Goal: Task Accomplishment & Management: Manage account settings

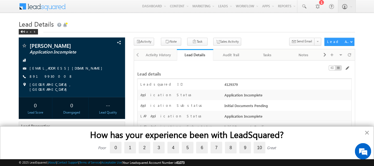
click at [368, 133] on button "×" at bounding box center [366, 132] width 5 height 9
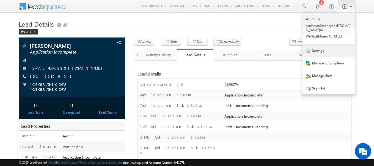
click at [319, 47] on link "Settings" at bounding box center [328, 50] width 53 height 12
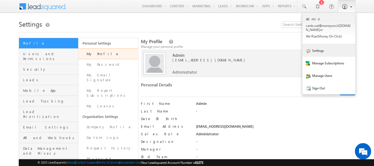
click at [311, 46] on link "Settings" at bounding box center [328, 50] width 53 height 12
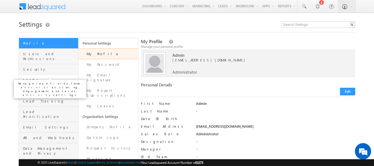
click at [29, 77] on span "Leads" at bounding box center [50, 79] width 54 height 5
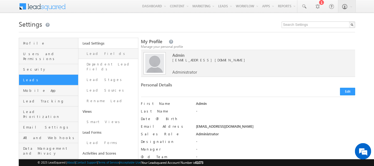
click at [93, 53] on link "Lead Fields" at bounding box center [107, 53] width 59 height 11
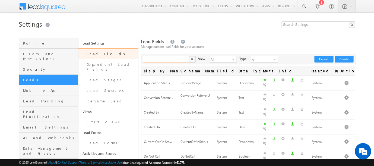
click at [162, 59] on input "text" at bounding box center [166, 59] width 46 height 7
type input "lap doc"
click at [189, 56] on button "button" at bounding box center [192, 59] width 7 height 7
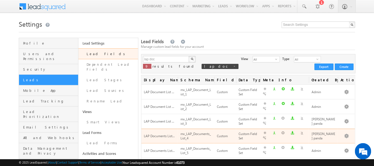
scroll to position [60, 0]
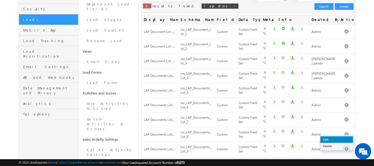
click at [326, 138] on link "Edit" at bounding box center [336, 139] width 33 height 7
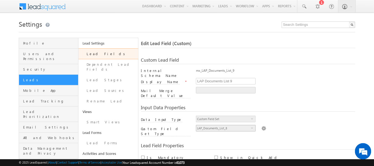
click at [246, 125] on span "LAP_Documents_List_8" at bounding box center [223, 128] width 55 height 6
click at [262, 125] on img at bounding box center [263, 128] width 5 height 6
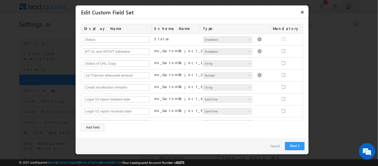
scroll to position [66, 0]
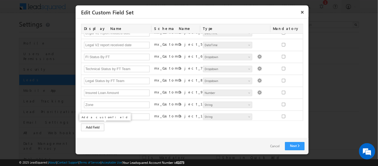
click at [92, 128] on div "Add Field" at bounding box center [92, 127] width 23 height 8
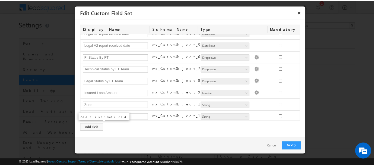
scroll to position [78, 0]
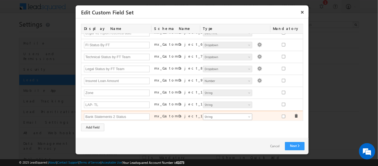
type input "Bank Statements 2 Status"
click at [225, 114] on span "String" at bounding box center [225, 116] width 44 height 5
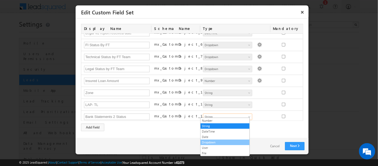
click at [212, 140] on link "Dropdown" at bounding box center [225, 142] width 49 height 5
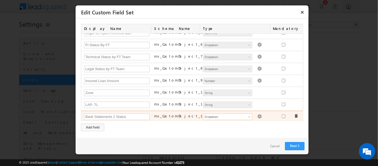
click at [257, 114] on img at bounding box center [259, 116] width 5 height 5
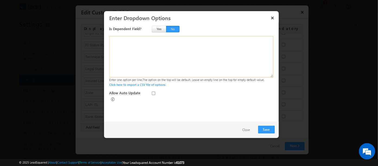
click at [126, 47] on textarea at bounding box center [192, 56] width 164 height 41
type textarea "Yes No"
click at [268, 133] on div "Save Close" at bounding box center [191, 130] width 175 height 16
click at [266, 129] on button "Save" at bounding box center [267, 130] width 17 height 8
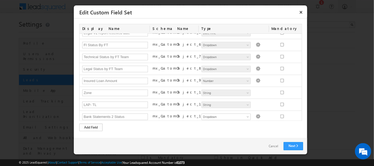
click at [92, 125] on div "Add Field" at bounding box center [90, 127] width 23 height 8
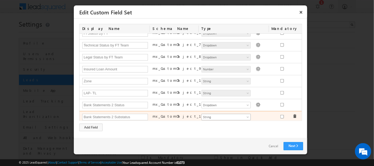
type input "Bank Statements 2 Substatus"
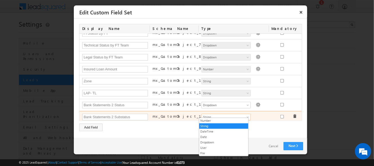
click at [213, 114] on span "String" at bounding box center [224, 116] width 44 height 5
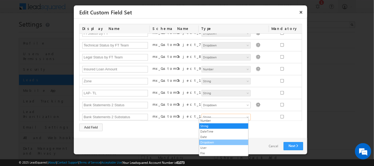
click at [206, 140] on link "Dropdown" at bounding box center [223, 142] width 49 height 5
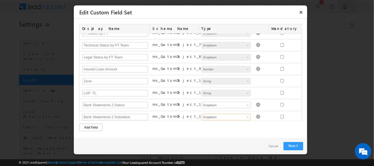
click at [88, 128] on div "Add Field" at bounding box center [90, 127] width 23 height 8
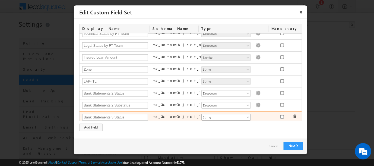
type input "Bank Statements 3 Status"
click at [211, 115] on span "String" at bounding box center [224, 117] width 44 height 5
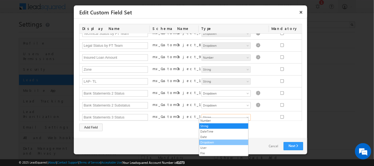
click at [205, 141] on link "Dropdown" at bounding box center [223, 142] width 49 height 5
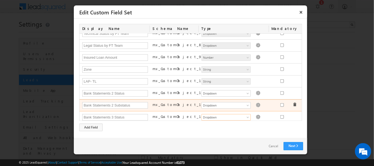
click at [255, 102] on div "Number String DateTime Date Dropdown User File Dropdown Dropdown options are no…" at bounding box center [234, 106] width 70 height 8
click at [256, 103] on img at bounding box center [258, 105] width 5 height 5
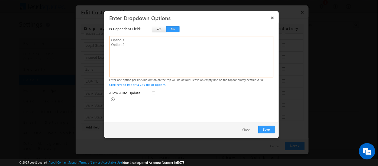
click at [132, 50] on textarea at bounding box center [192, 56] width 164 height 41
type textarea "Yes No"
click at [261, 126] on button "Save" at bounding box center [267, 130] width 17 height 8
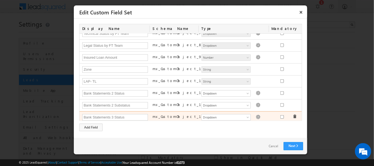
click at [256, 114] on img at bounding box center [258, 116] width 5 height 5
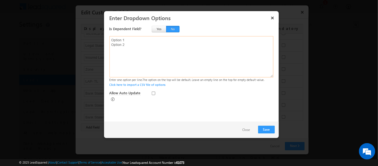
click at [127, 42] on textarea at bounding box center [192, 56] width 164 height 41
type textarea "Yes No"
click at [267, 128] on button "Save" at bounding box center [267, 130] width 17 height 8
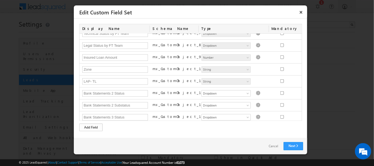
click at [86, 129] on div "Add Field" at bounding box center [90, 127] width 23 height 8
type input "Bank Statements 3 Substatus"
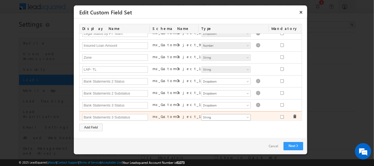
click at [227, 115] on span "String" at bounding box center [224, 117] width 44 height 5
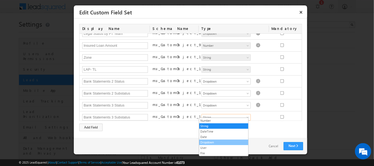
click at [210, 141] on link "Dropdown" at bounding box center [223, 142] width 49 height 5
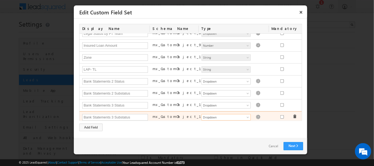
click at [256, 114] on img at bounding box center [258, 116] width 5 height 5
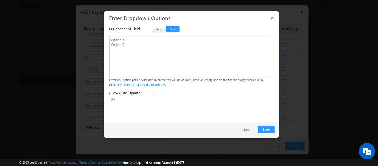
click at [146, 56] on textarea at bounding box center [192, 56] width 164 height 41
type textarea "Yes No"
click at [263, 130] on button "Save" at bounding box center [267, 130] width 17 height 8
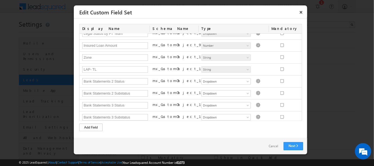
click at [88, 127] on div "Add Field" at bounding box center [90, 127] width 23 height 8
type input "LAP NACH Token ID"
click at [83, 130] on div "Add Field" at bounding box center [90, 127] width 23 height 8
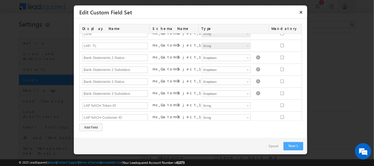
type input "LAP NACH Customer ID"
click at [292, 145] on link "Next" at bounding box center [294, 146] width 20 height 8
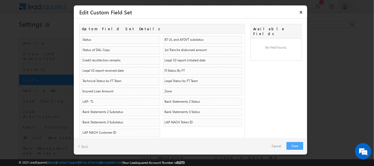
click at [295, 145] on link "Save" at bounding box center [295, 146] width 17 height 8
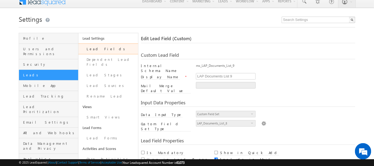
scroll to position [120, 0]
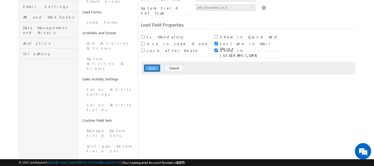
click at [152, 64] on button "Save" at bounding box center [152, 68] width 17 height 8
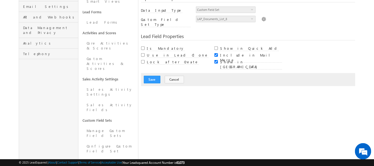
scroll to position [40, 0]
